Goal: Navigation & Orientation: Go to known website

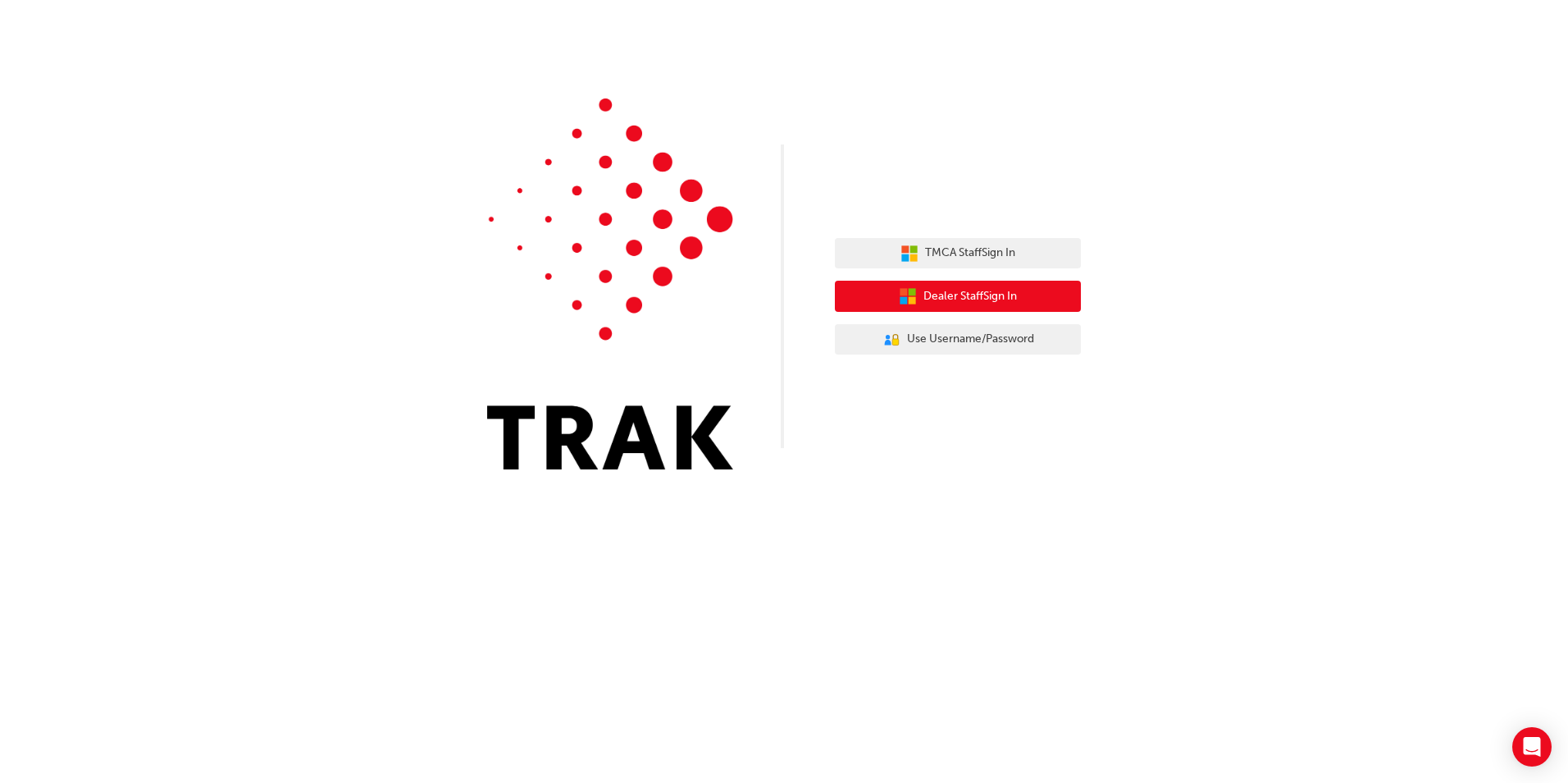
click at [924, 293] on span "Dealer Staff Sign In" at bounding box center [970, 296] width 93 height 18
